Goal: Transaction & Acquisition: Purchase product/service

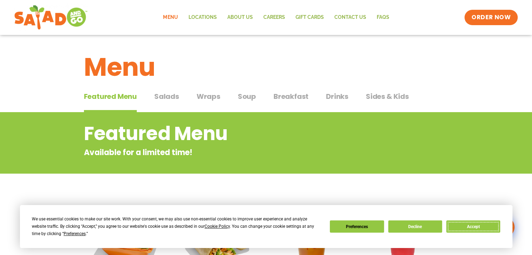
click at [472, 224] on button "Accept" at bounding box center [473, 227] width 54 height 12
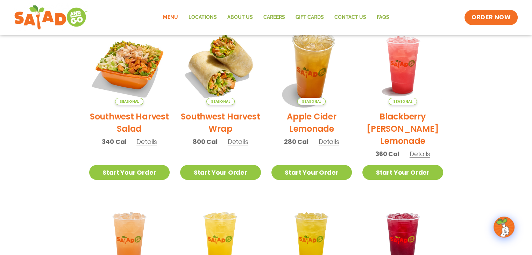
scroll to position [175, 0]
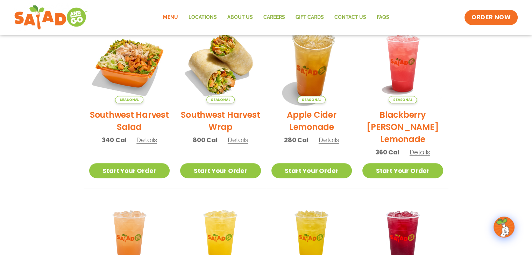
click at [329, 74] on img at bounding box center [311, 63] width 95 height 95
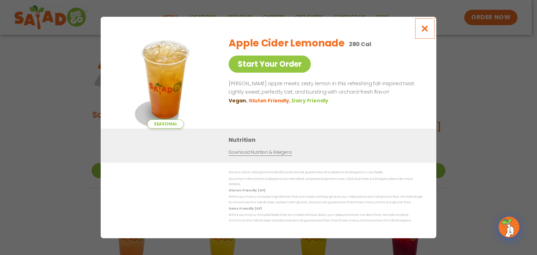
click at [422, 32] on icon "Close modal" at bounding box center [425, 28] width 9 height 7
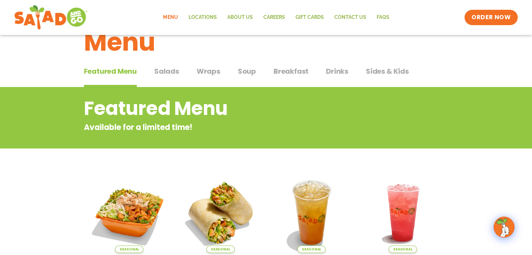
scroll to position [0, 0]
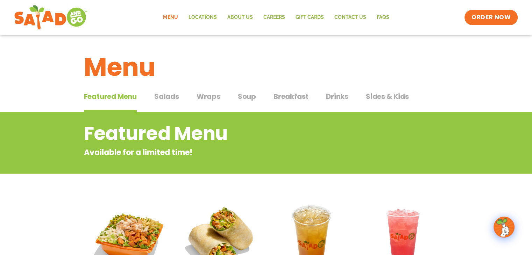
click at [216, 95] on span "Wraps" at bounding box center [209, 96] width 24 height 10
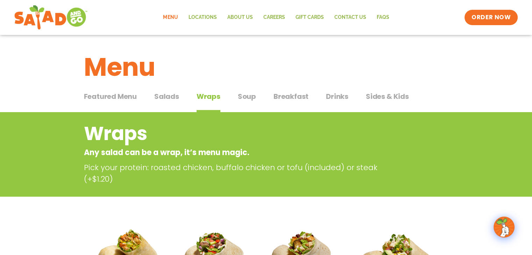
click at [292, 101] on span "Breakfast" at bounding box center [290, 96] width 35 height 10
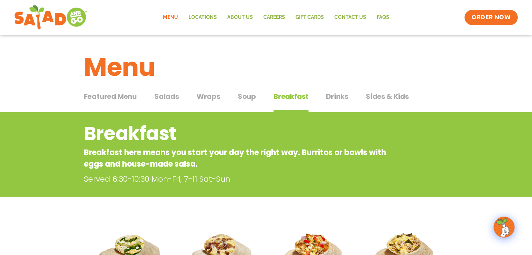
click at [210, 100] on span "Wraps" at bounding box center [209, 96] width 24 height 10
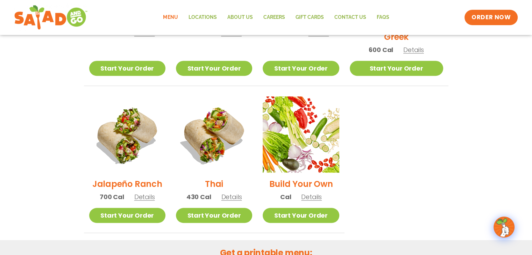
scroll to position [455, 0]
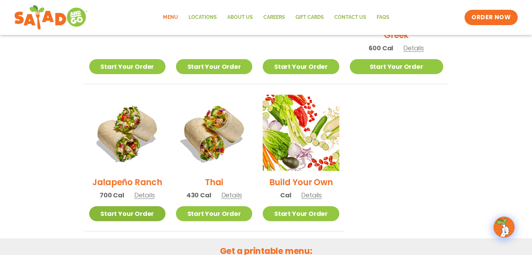
click at [151, 206] on link "Start Your Order" at bounding box center [127, 213] width 76 height 15
